Goal: Task Accomplishment & Management: Use online tool/utility

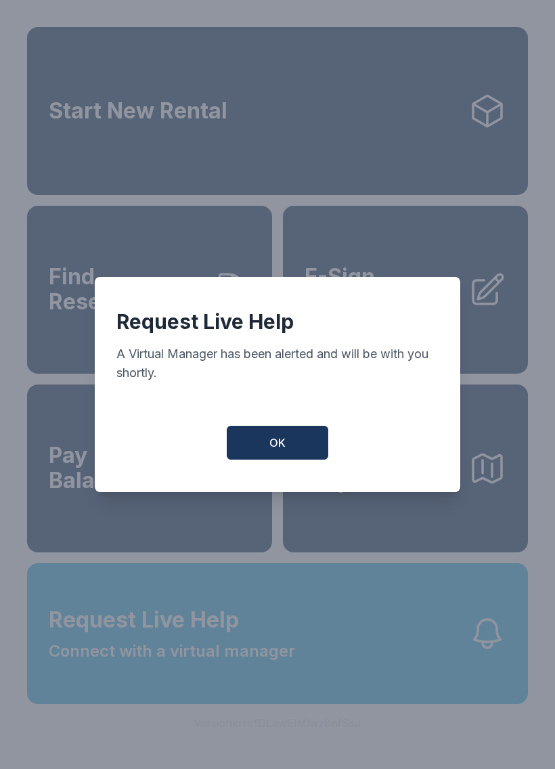
click at [266, 457] on button "OK" at bounding box center [278, 443] width 102 height 34
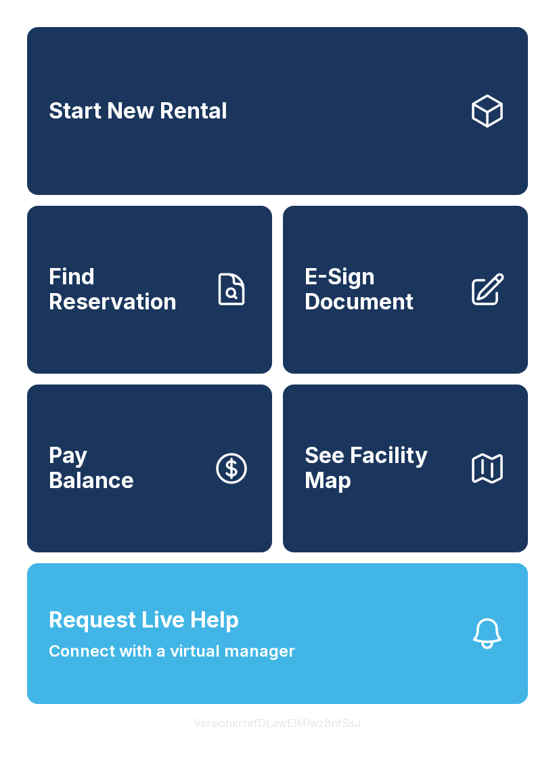
click at [373, 283] on span "E-Sign Document" at bounding box center [381, 289] width 153 height 49
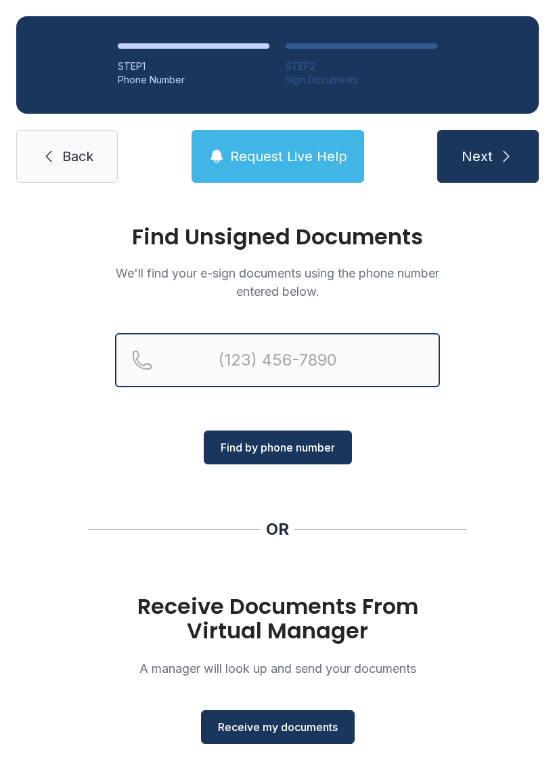
click at [269, 355] on input "Reservation phone number" at bounding box center [277, 360] width 325 height 54
type input "[PHONE_NUMBER]"
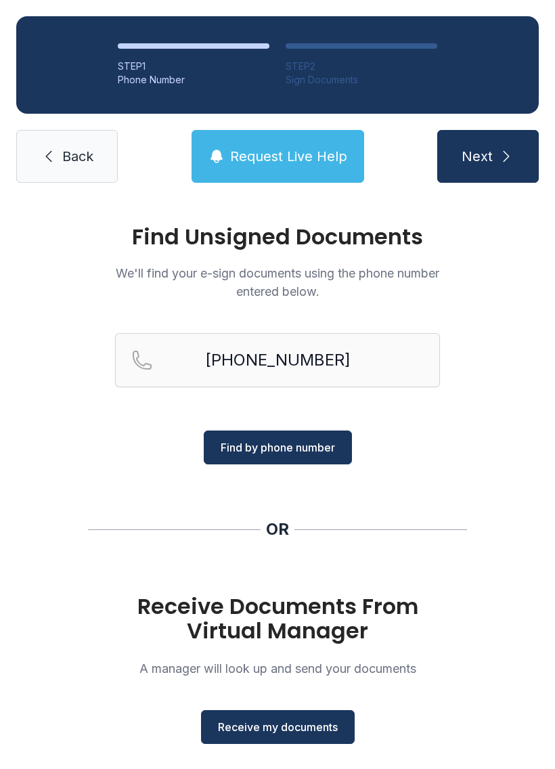
click at [290, 455] on span "Find by phone number" at bounding box center [278, 448] width 114 height 16
click at [280, 445] on span "Find by phone number" at bounding box center [278, 448] width 114 height 16
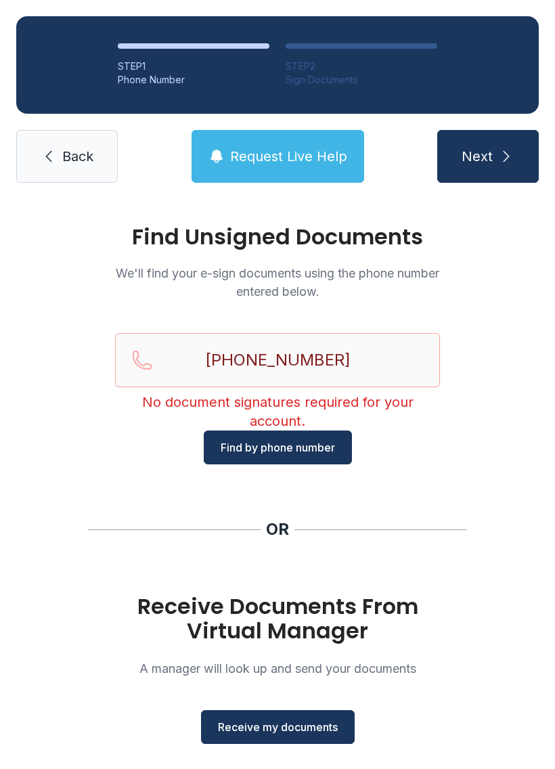
click at [276, 442] on span "Find by phone number" at bounding box center [278, 448] width 114 height 16
click at [275, 721] on span "Receive my documents" at bounding box center [278, 727] width 120 height 16
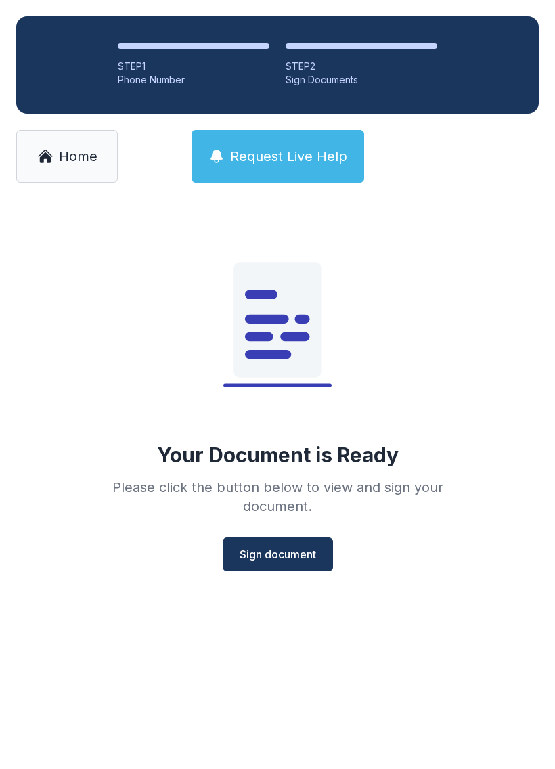
click at [285, 554] on span "Sign document" at bounding box center [278, 555] width 77 height 16
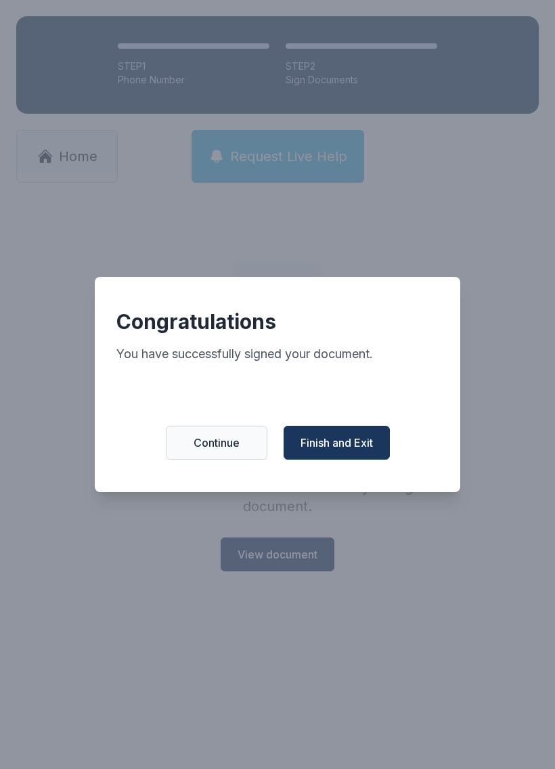
click at [329, 451] on span "Finish and Exit" at bounding box center [337, 443] width 72 height 16
